Goal: Transaction & Acquisition: Obtain resource

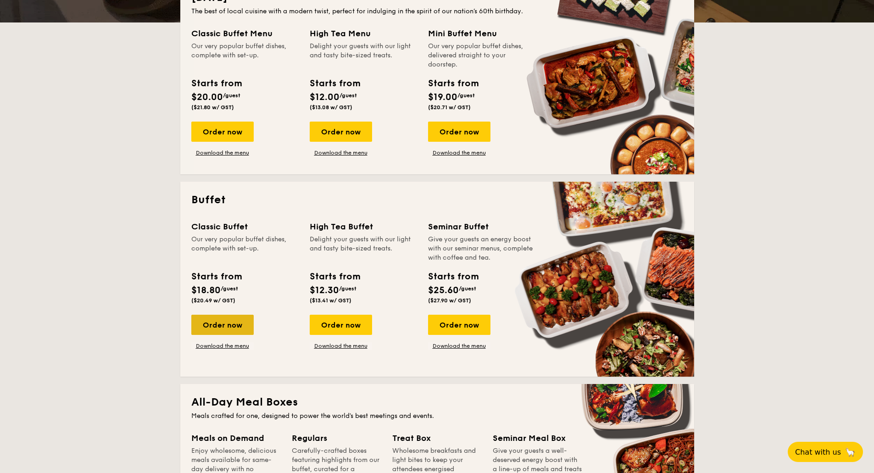
scroll to position [235, 0]
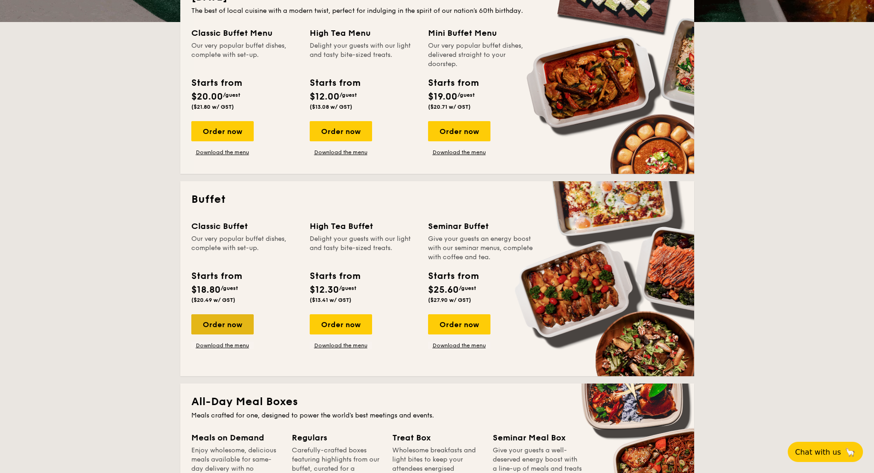
click at [206, 323] on div "Order now" at bounding box center [222, 324] width 62 height 20
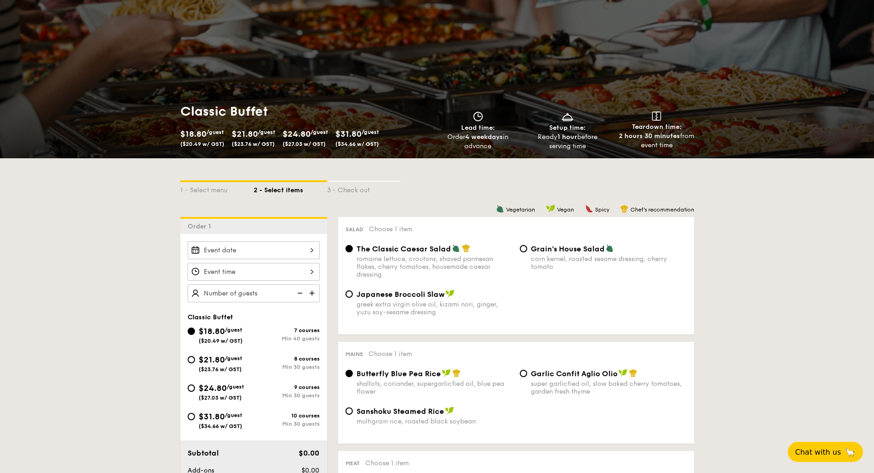
scroll to position [44, 0]
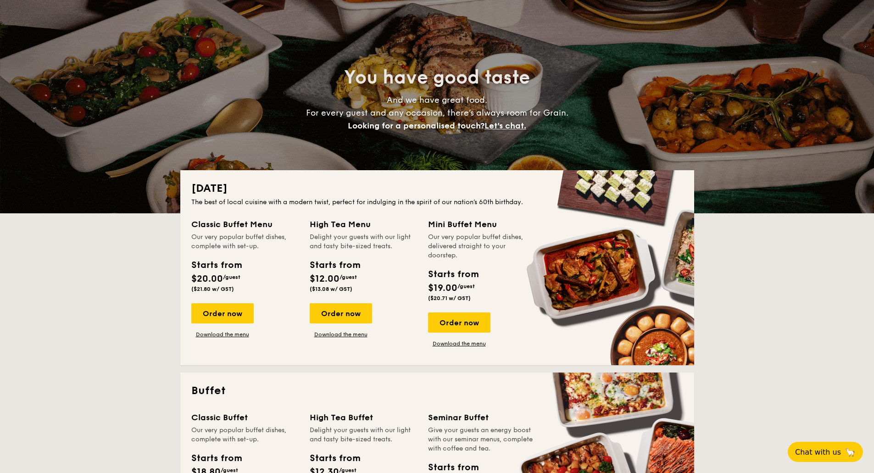
scroll to position [235, 0]
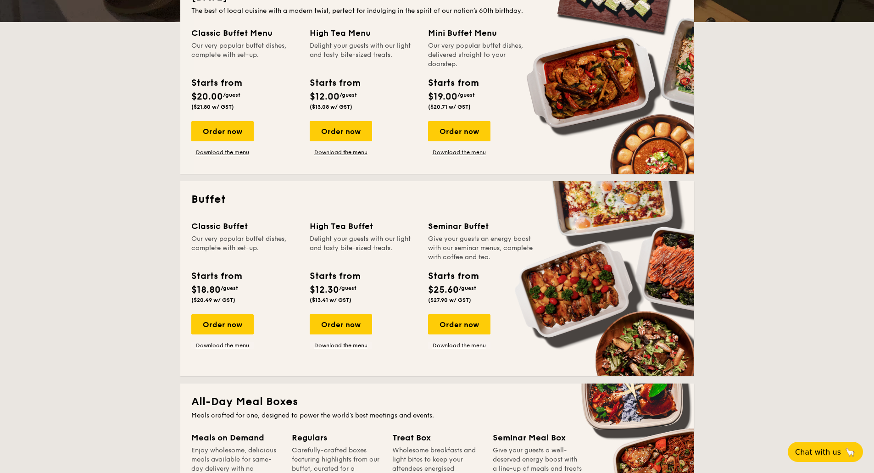
click at [231, 349] on div "Classic Buffet Our very popular buffet dishes, complete with set-up. Starts fro…" at bounding box center [437, 293] width 492 height 146
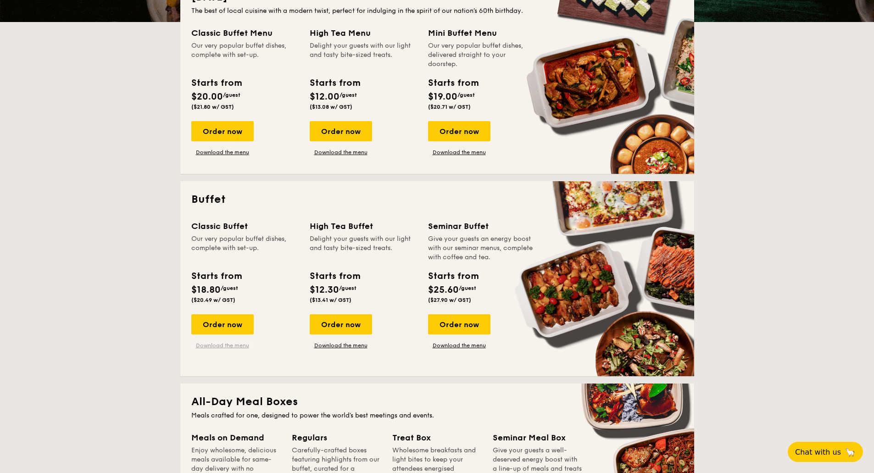
click at [244, 346] on link "Download the menu" at bounding box center [222, 345] width 62 height 7
